Goal: Transaction & Acquisition: Book appointment/travel/reservation

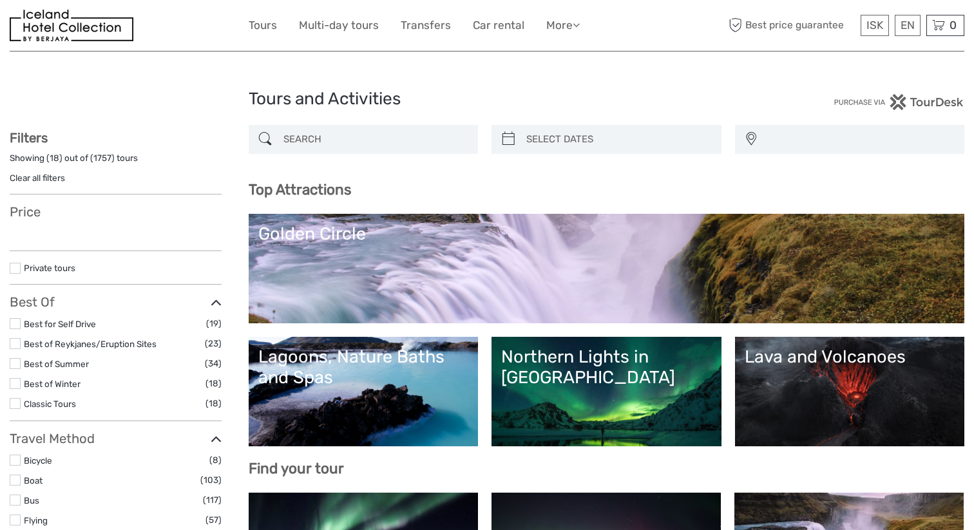
select select
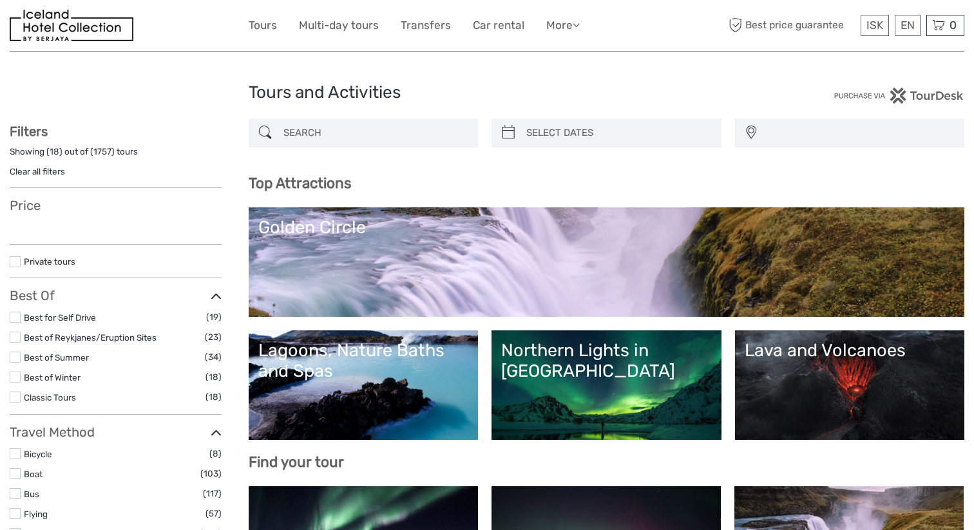
scroll to position [46, 0]
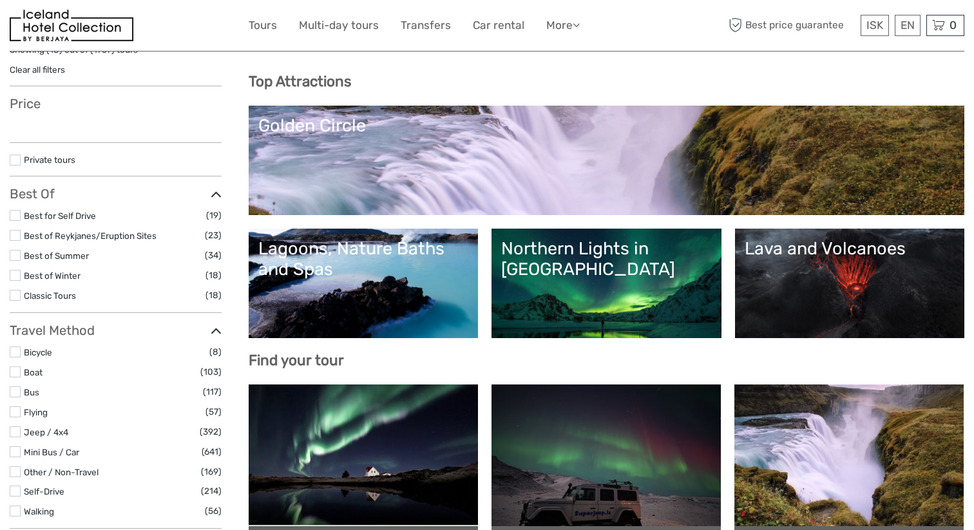
select select
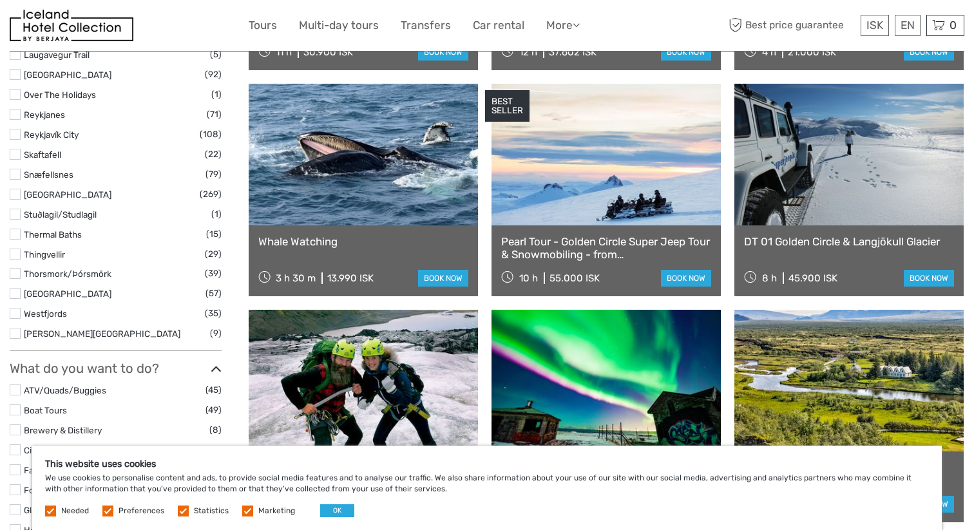
scroll to position [866, 0]
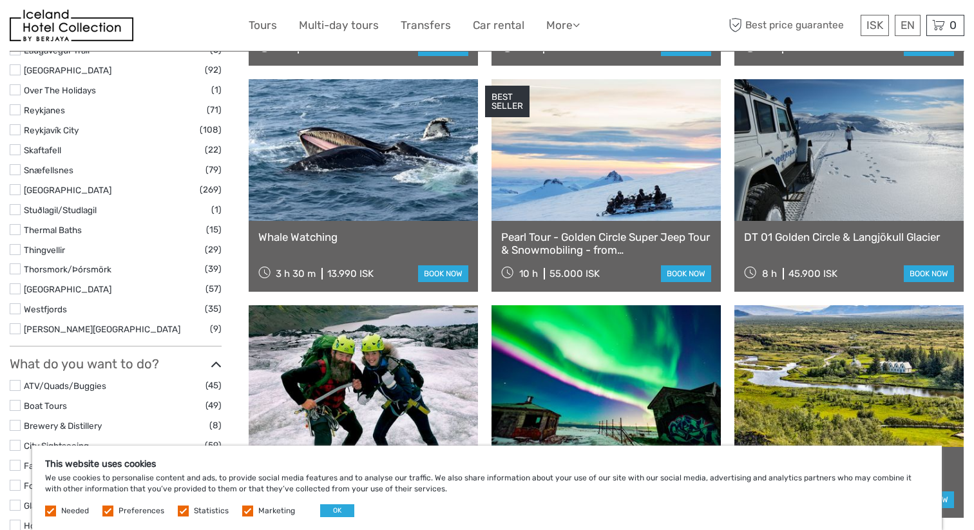
click at [325, 242] on link "Whale Watching" at bounding box center [363, 237] width 210 height 13
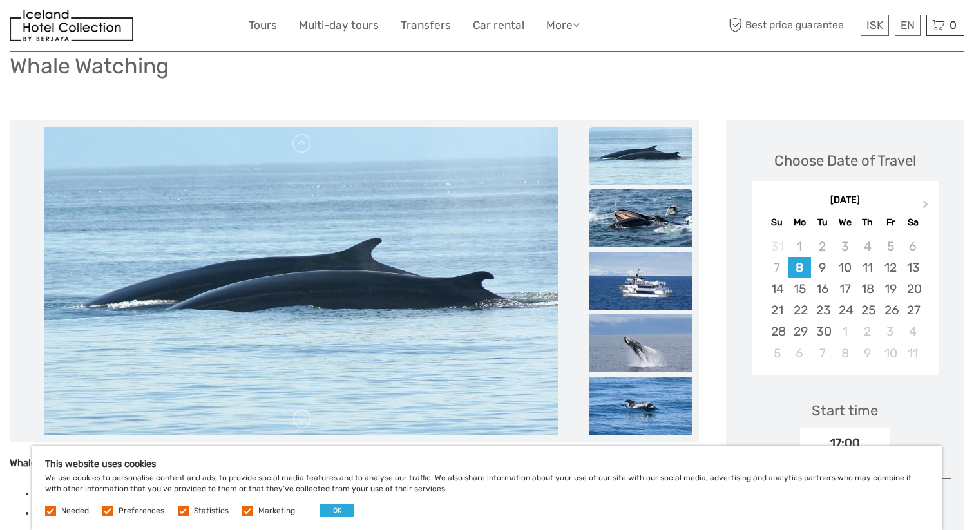
scroll to position [119, 0]
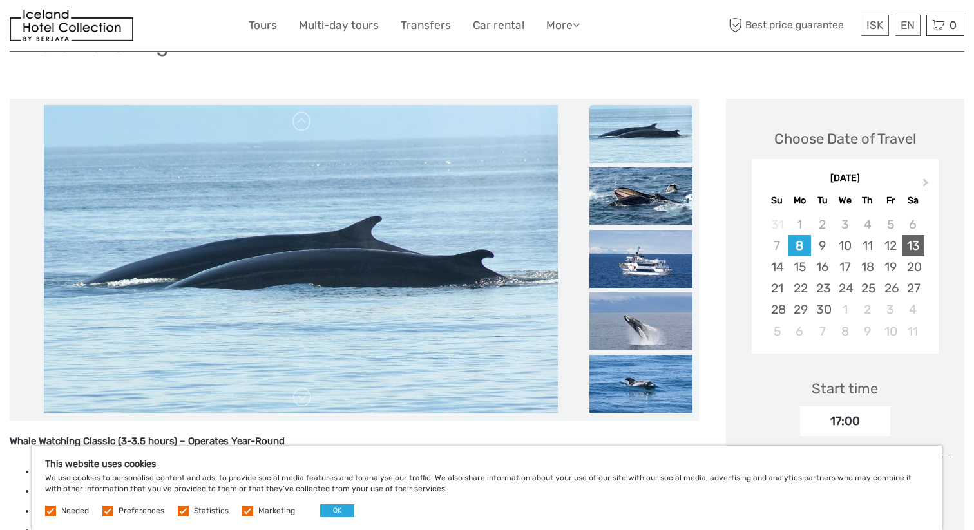
click at [913, 248] on div "13" at bounding box center [913, 245] width 23 height 21
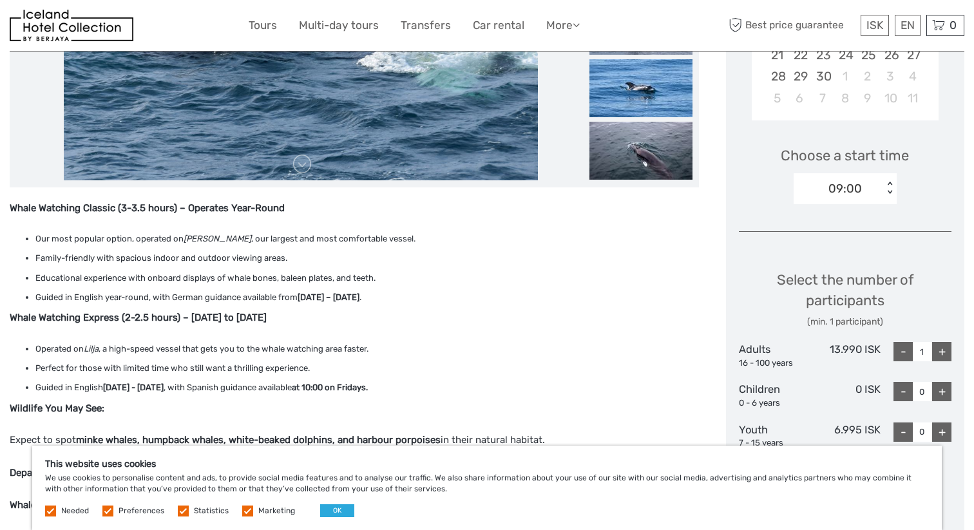
scroll to position [338, 0]
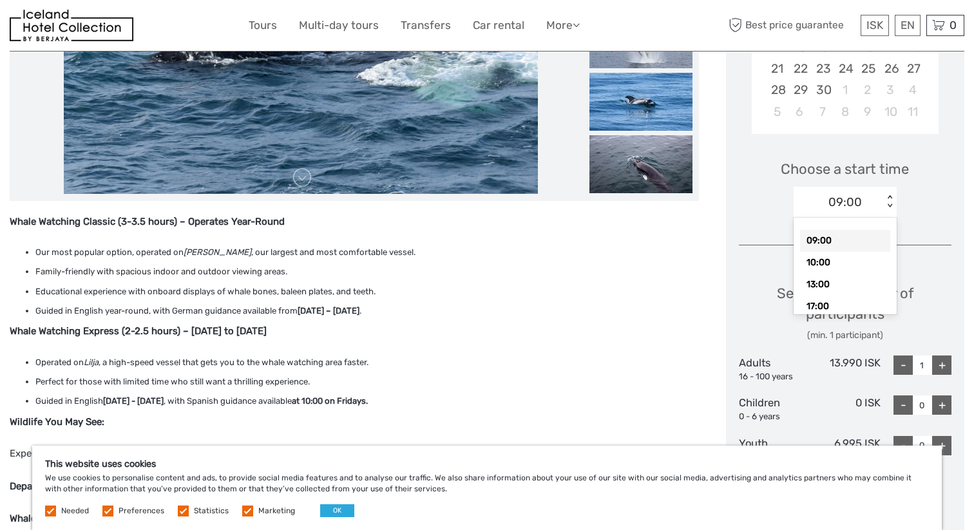
click at [863, 209] on div "09:00" at bounding box center [839, 202] width 90 height 19
click at [863, 207] on div "09:00" at bounding box center [839, 202] width 90 height 19
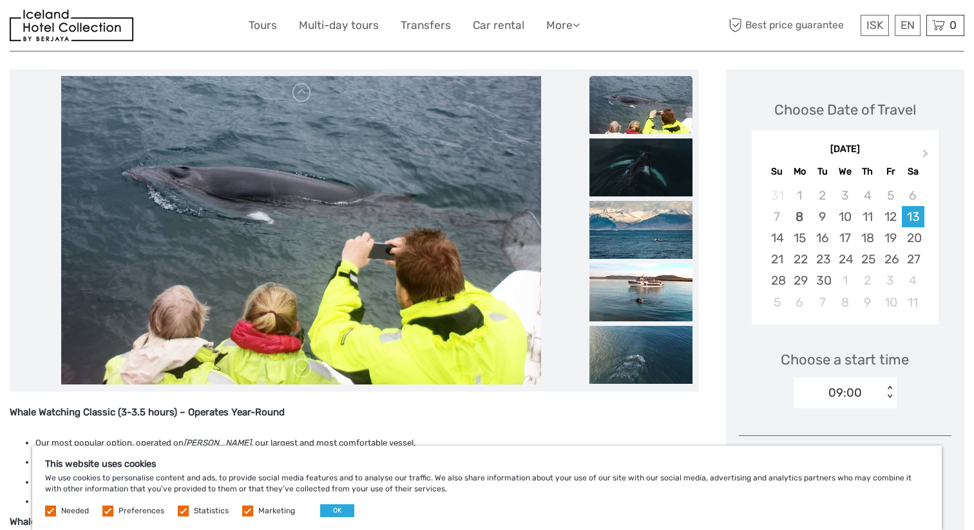
scroll to position [80, 0]
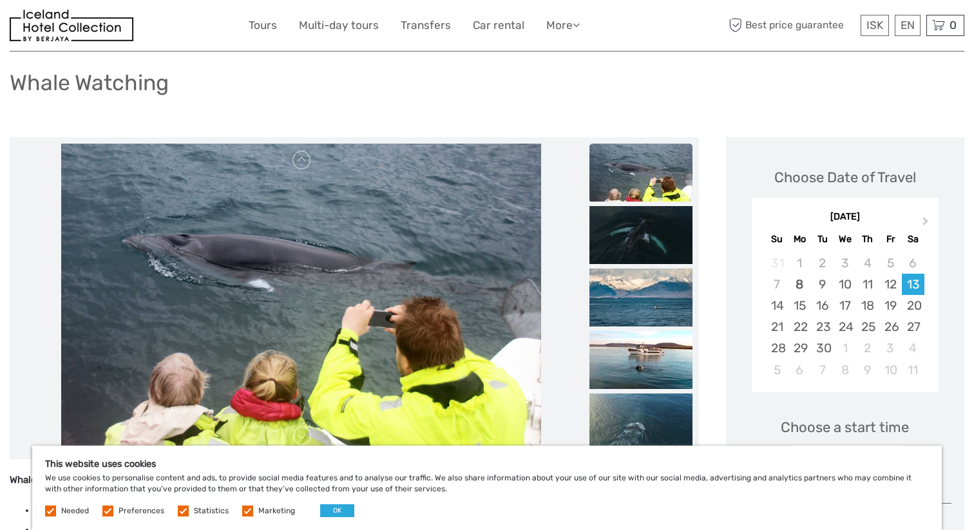
click at [638, 177] on img at bounding box center [641, 173] width 103 height 58
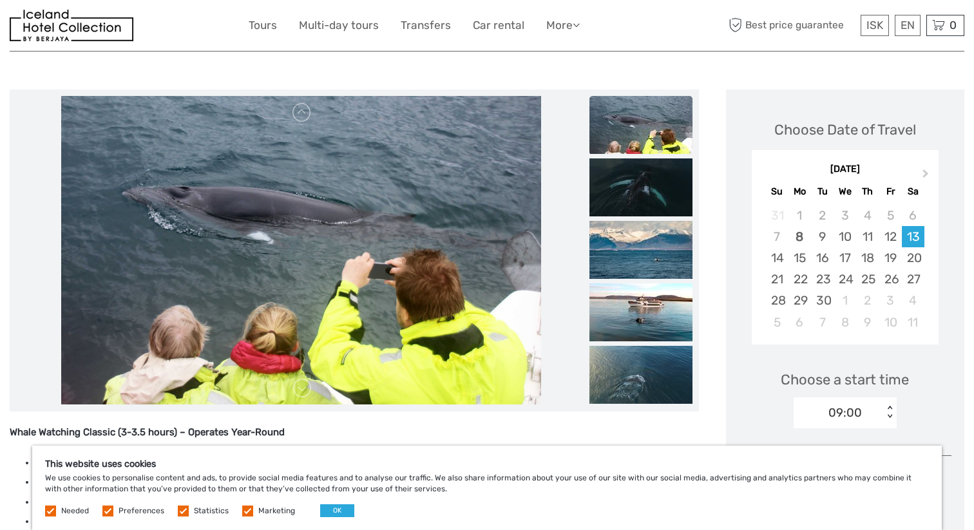
scroll to position [152, 0]
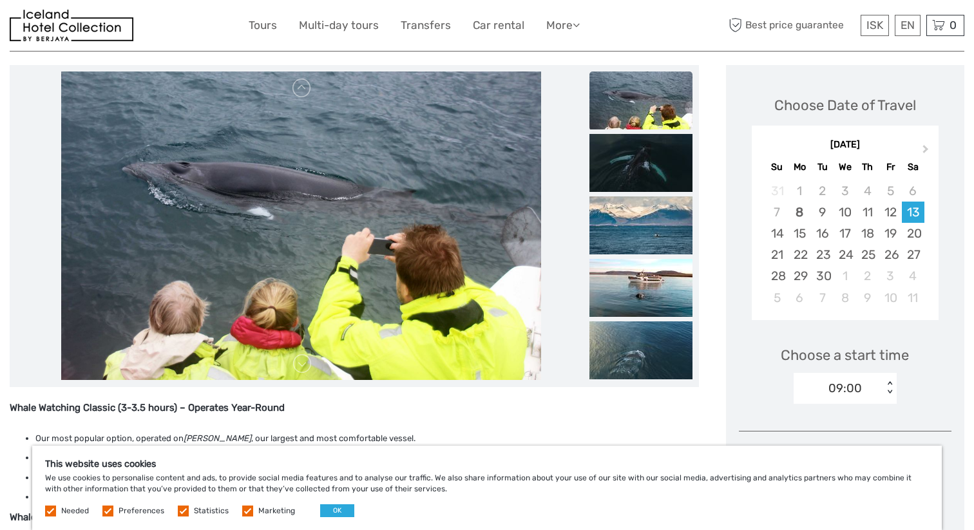
click at [517, 251] on img at bounding box center [301, 226] width 480 height 309
click at [310, 361] on link at bounding box center [302, 364] width 21 height 21
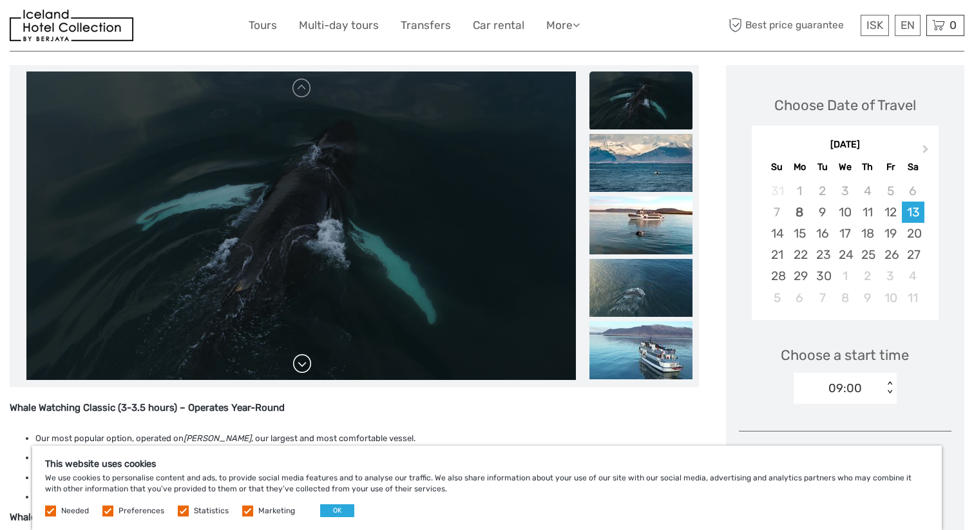
click at [304, 359] on link at bounding box center [302, 364] width 21 height 21
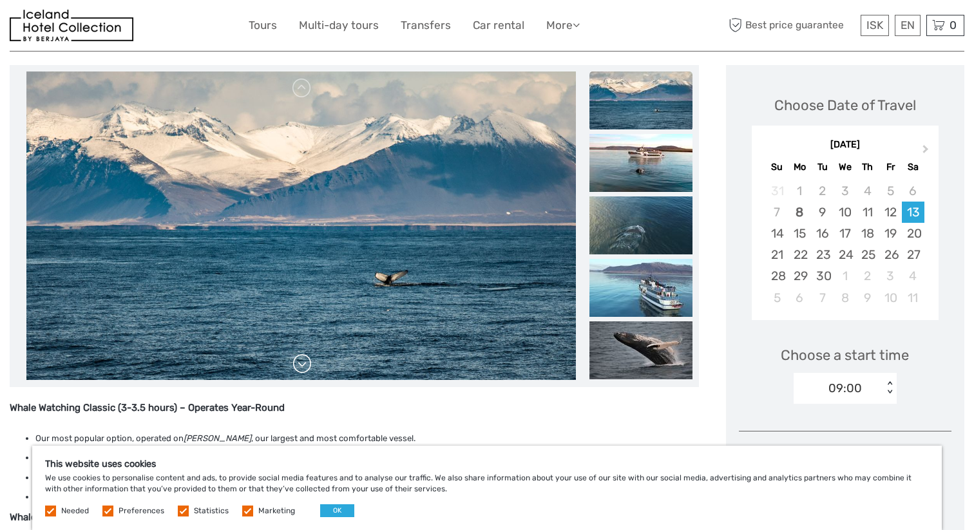
click at [304, 359] on link at bounding box center [302, 364] width 21 height 21
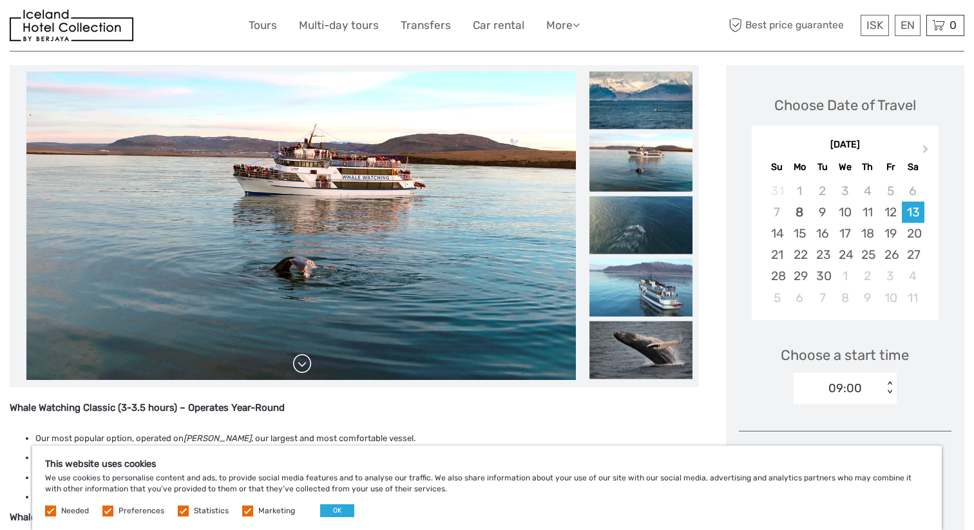
click at [304, 359] on link at bounding box center [302, 364] width 21 height 21
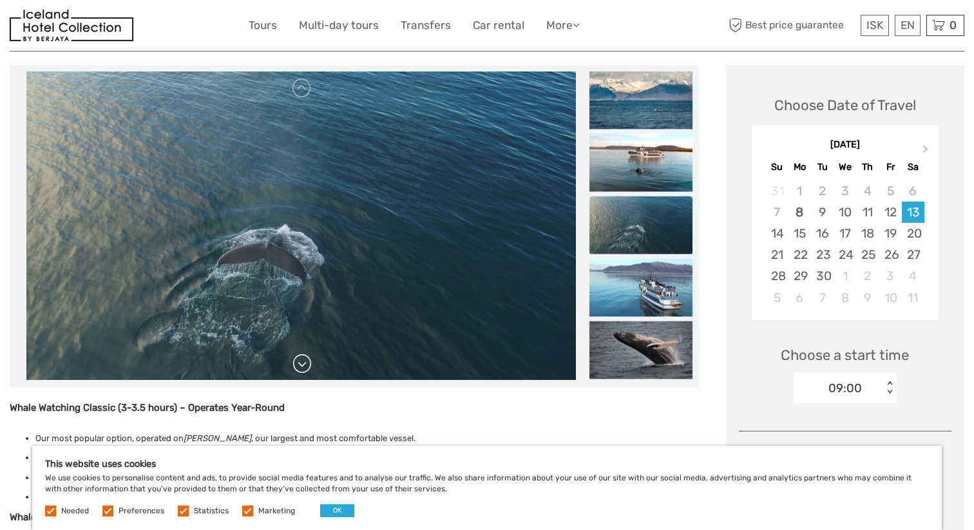
click at [304, 359] on link at bounding box center [302, 364] width 21 height 21
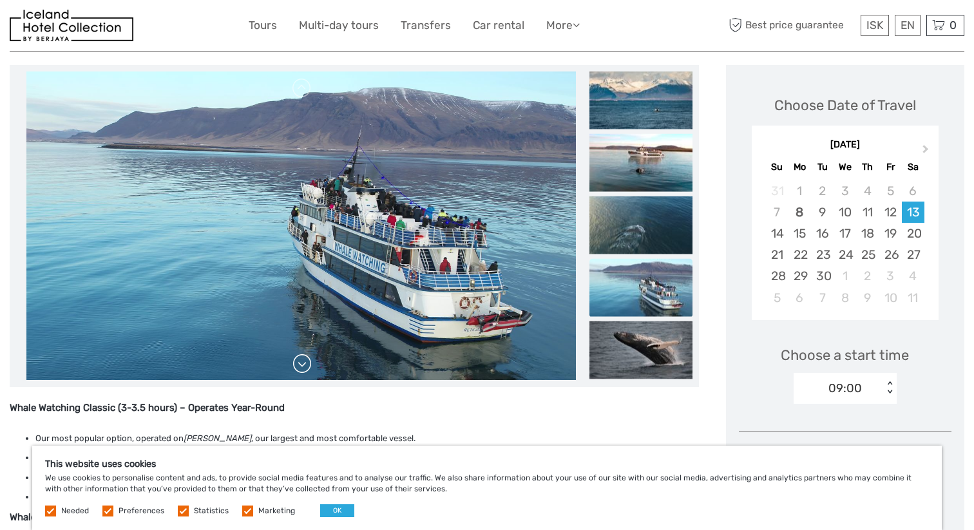
click at [304, 359] on link at bounding box center [302, 364] width 21 height 21
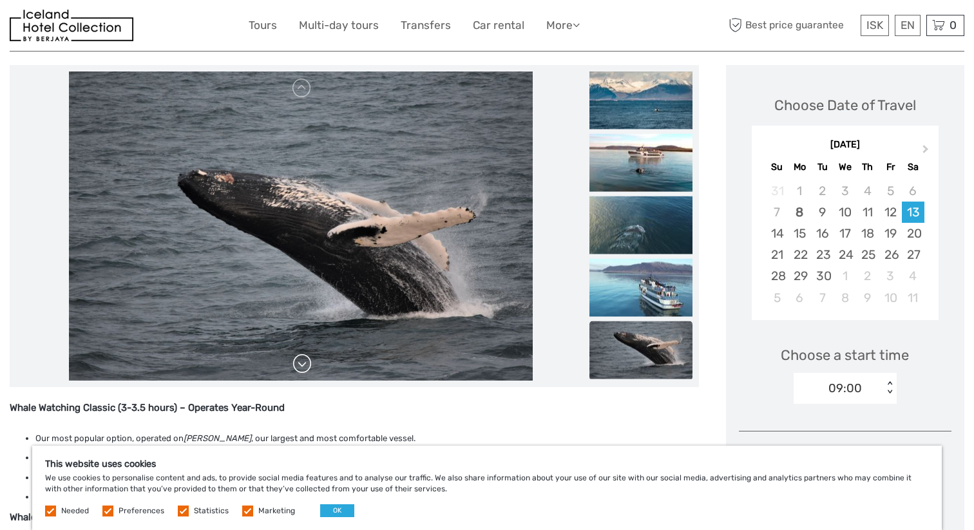
click at [304, 359] on link at bounding box center [302, 364] width 21 height 21
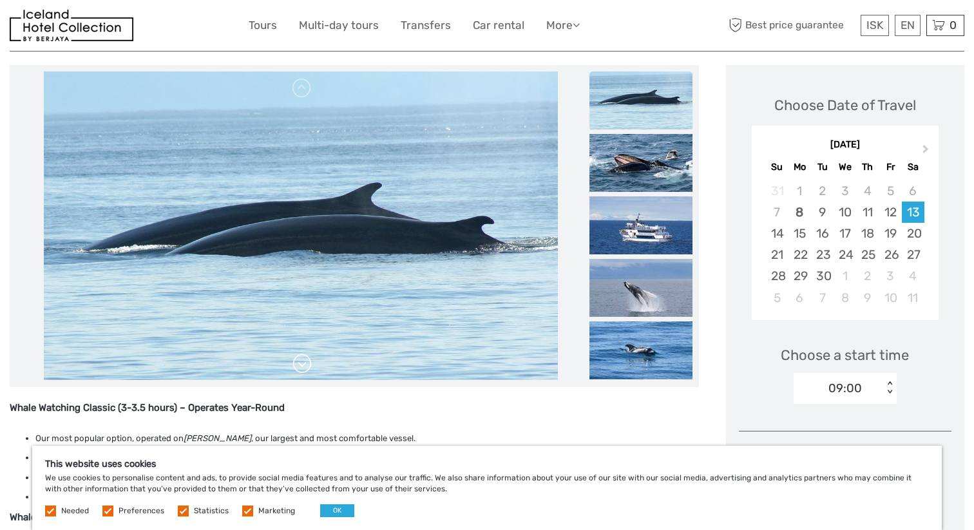
click at [304, 359] on div at bounding box center [301, 226] width 570 height 309
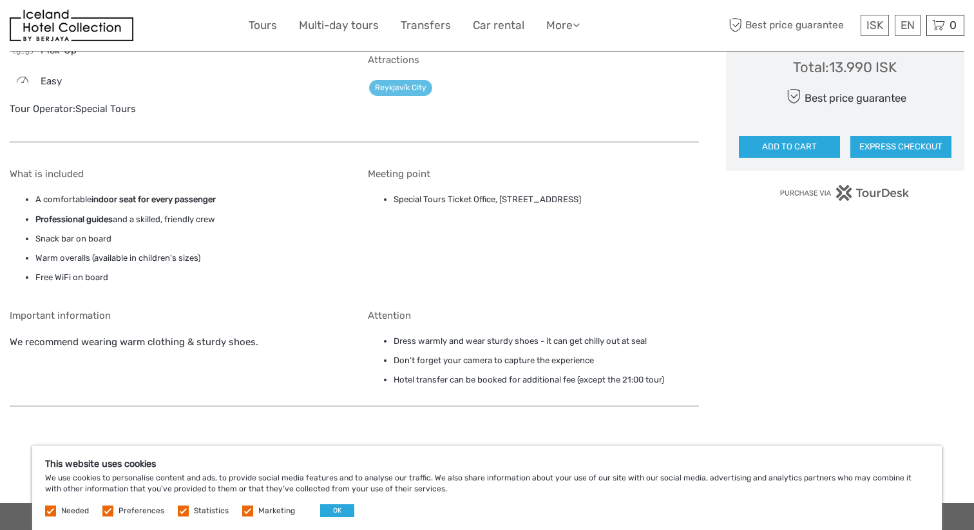
scroll to position [1119, 0]
drag, startPoint x: 609, startPoint y: 195, endPoint x: 394, endPoint y: 191, distance: 215.2
click at [393, 191] on div "Meeting point Special Tours Ticket Office, Geirsgata 11, Reykjavík, 101" at bounding box center [533, 228] width 331 height 122
copy li "Special Tours Ticket Office, Geirsgata 11, Reykjavík, 101"
